Goal: Task Accomplishment & Management: Use online tool/utility

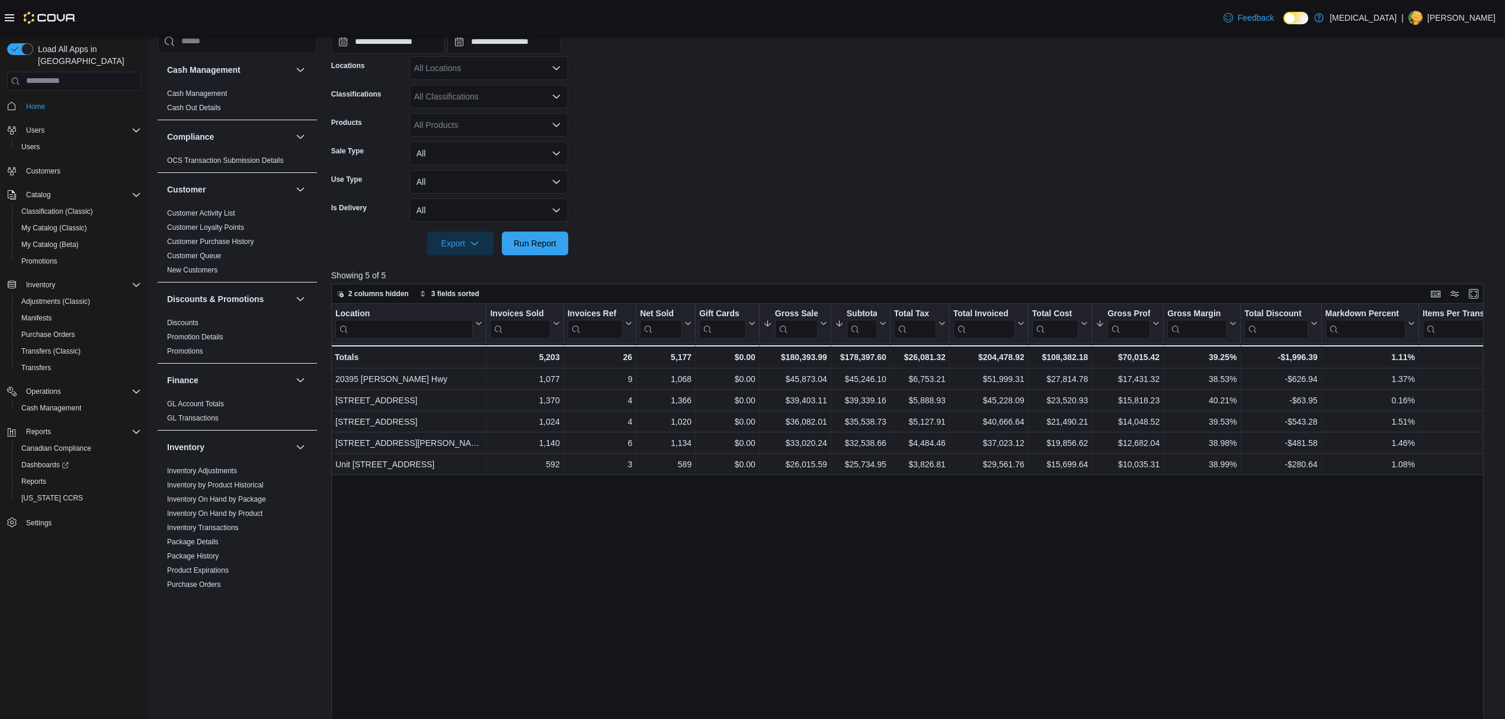
scroll to position [591, 0]
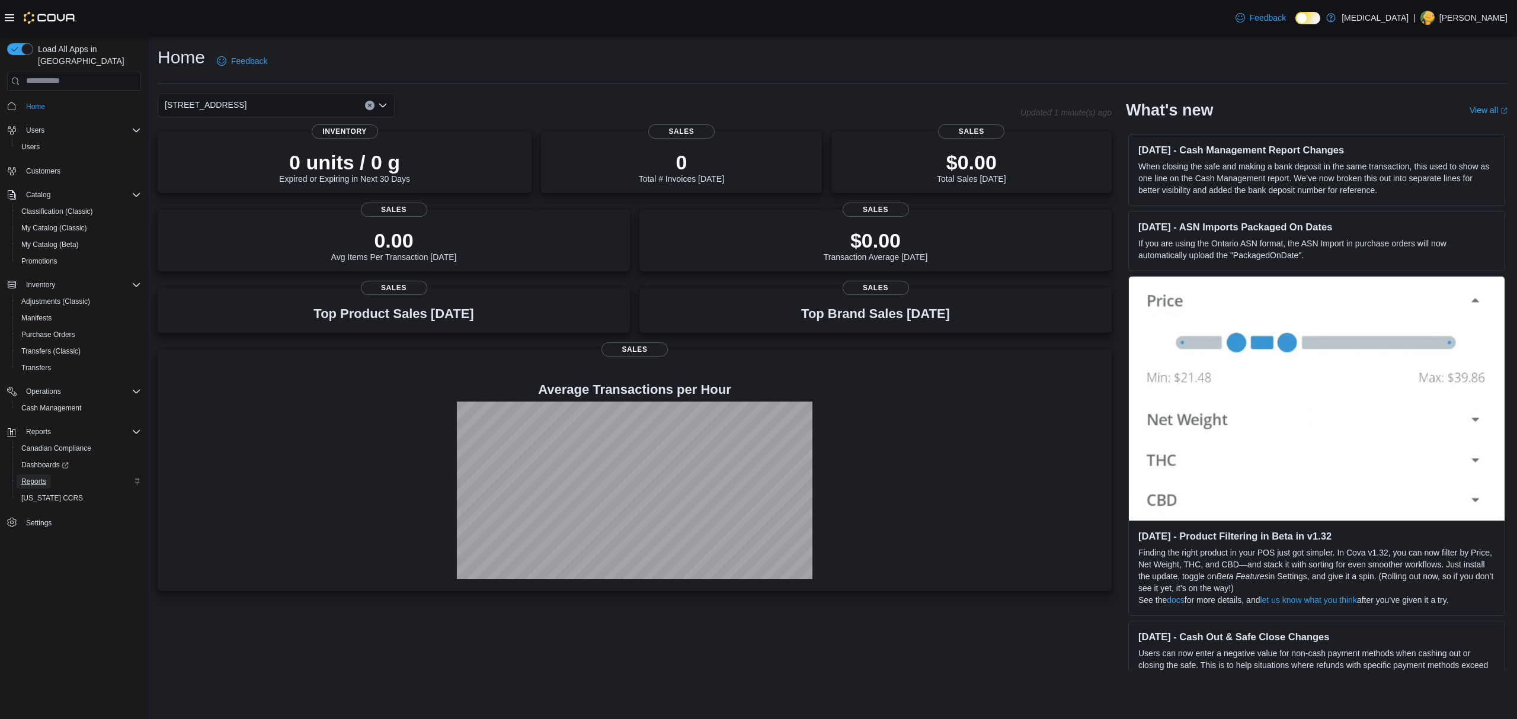
click at [28, 477] on span "Reports" at bounding box center [33, 481] width 25 height 9
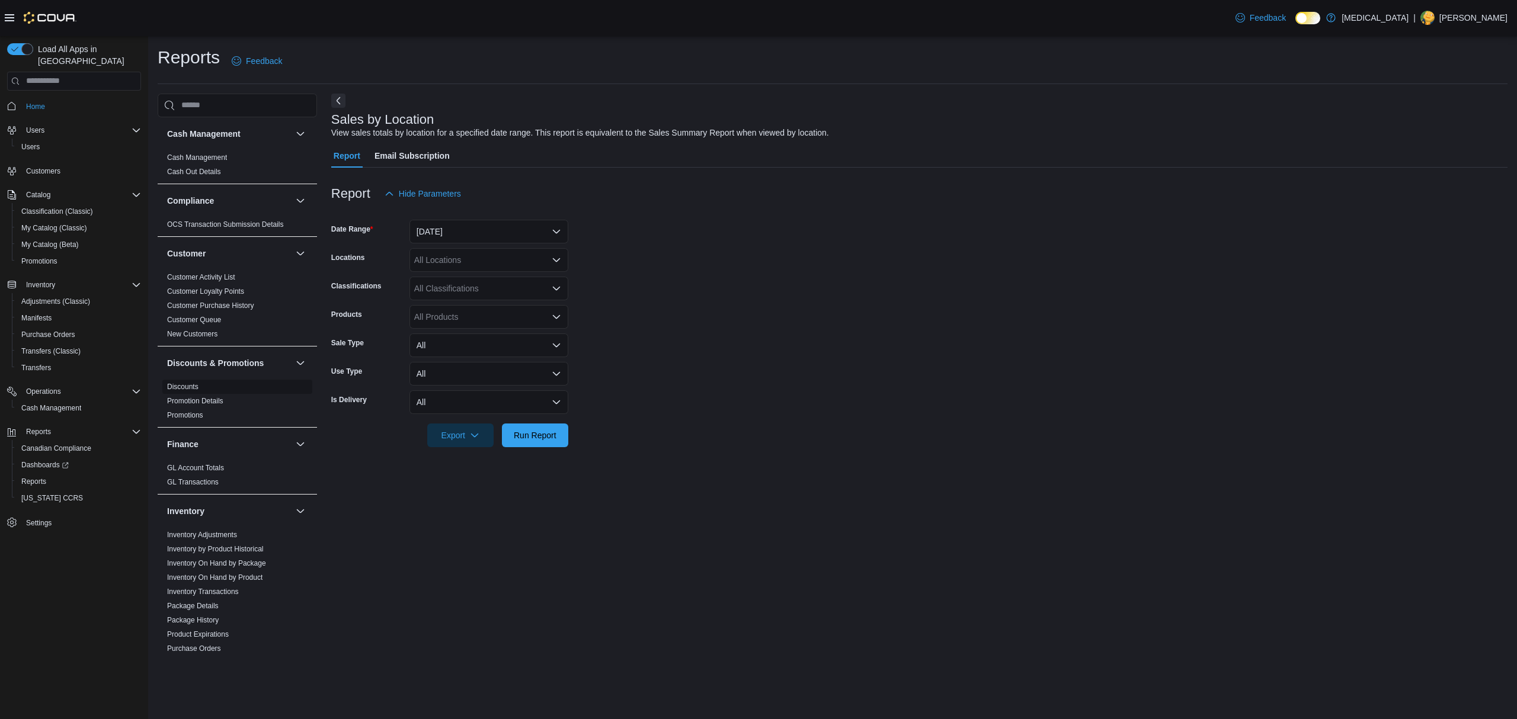
click at [178, 385] on link "Discounts" at bounding box center [182, 387] width 31 height 8
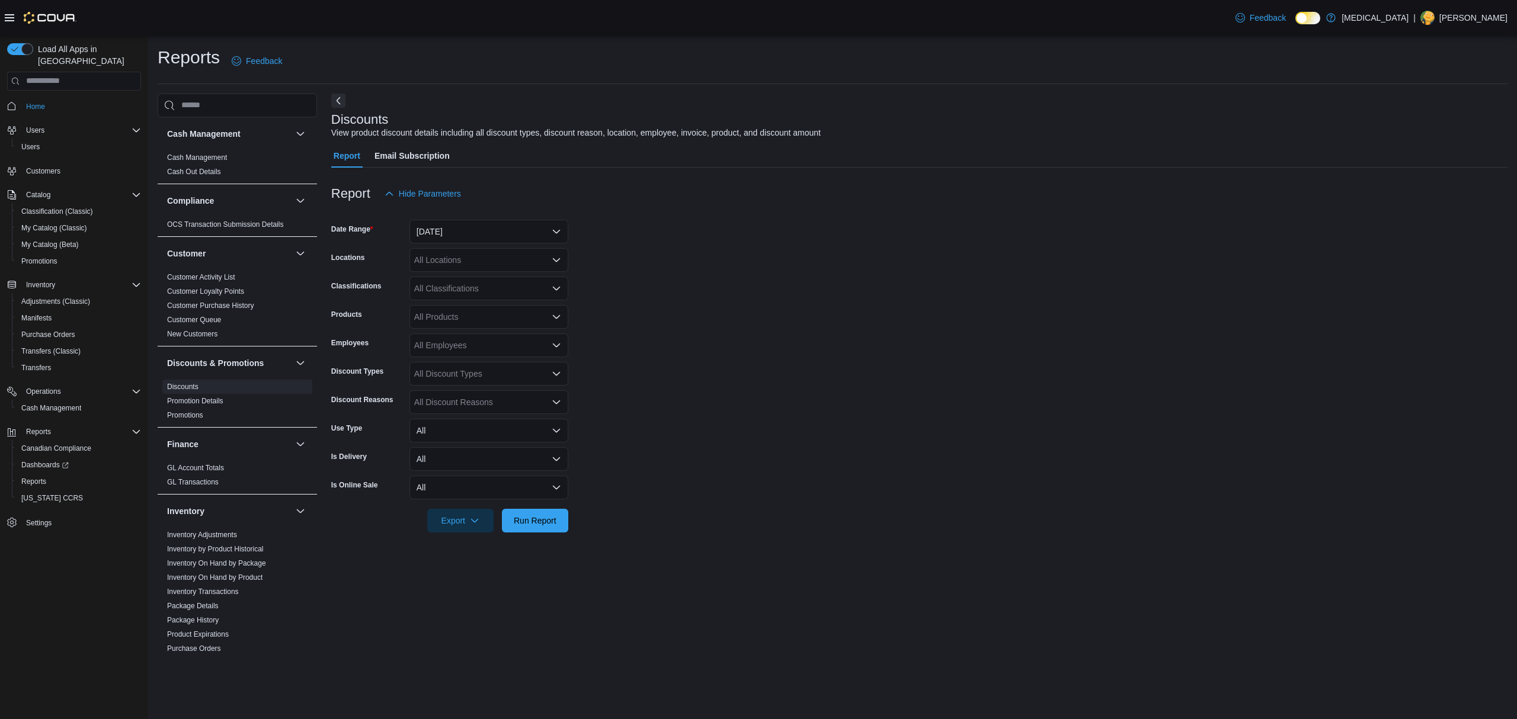
click at [543, 252] on div "All Locations" at bounding box center [488, 260] width 159 height 24
click at [496, 333] on div "[STREET_ADDRESS]" at bounding box center [489, 332] width 145 height 12
click at [734, 292] on form "Date Range [DATE] Locations [STREET_ADDRESS] Classifications All Classification…" at bounding box center [919, 369] width 1176 height 327
click at [526, 531] on span "Run Report" at bounding box center [535, 520] width 52 height 24
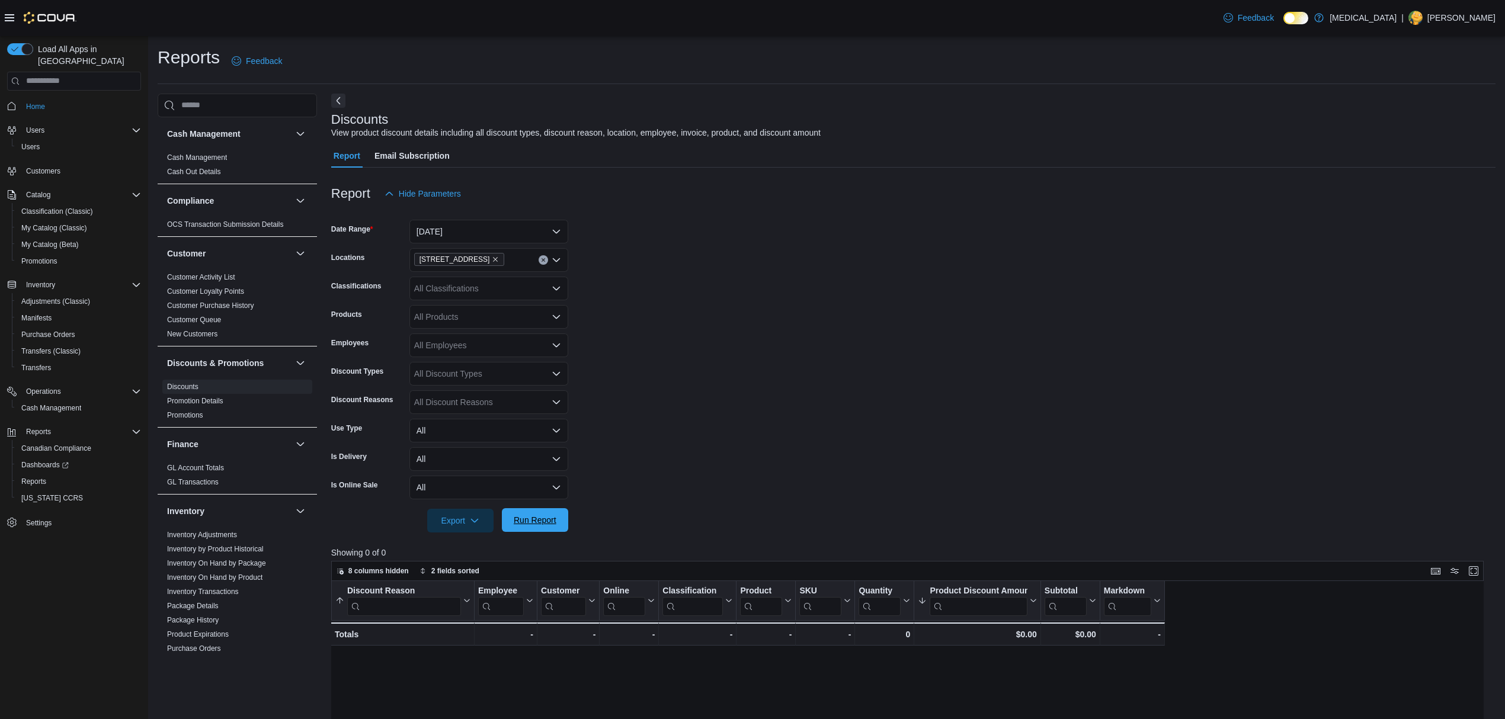
click at [556, 517] on span "Run Report" at bounding box center [535, 520] width 52 height 24
